Goal: Task Accomplishment & Management: Use online tool/utility

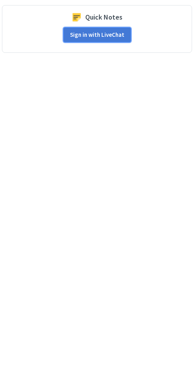
click at [79, 36] on button "Sign in with LiveChat" at bounding box center [97, 34] width 68 height 15
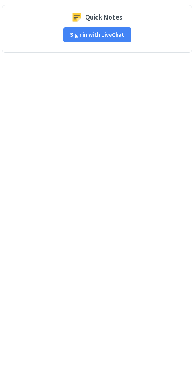
click at [71, 51] on div "Quick Notes Sign in with LiveChat" at bounding box center [97, 29] width 190 height 48
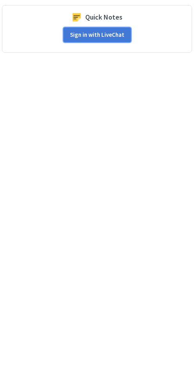
click at [78, 35] on button "Sign in with LiveChat" at bounding box center [97, 34] width 68 height 15
click at [80, 32] on button "Sign in with LiveChat" at bounding box center [97, 34] width 68 height 15
click at [87, 30] on button "Sign in with LiveChat" at bounding box center [97, 34] width 68 height 15
click at [87, 34] on button "Sign in with LiveChat" at bounding box center [97, 34] width 68 height 15
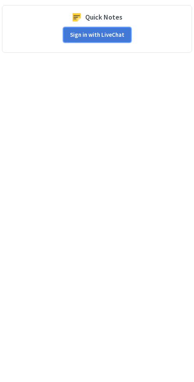
click at [87, 34] on button "Sign in with LiveChat" at bounding box center [97, 34] width 68 height 15
